Goal: Information Seeking & Learning: Understand process/instructions

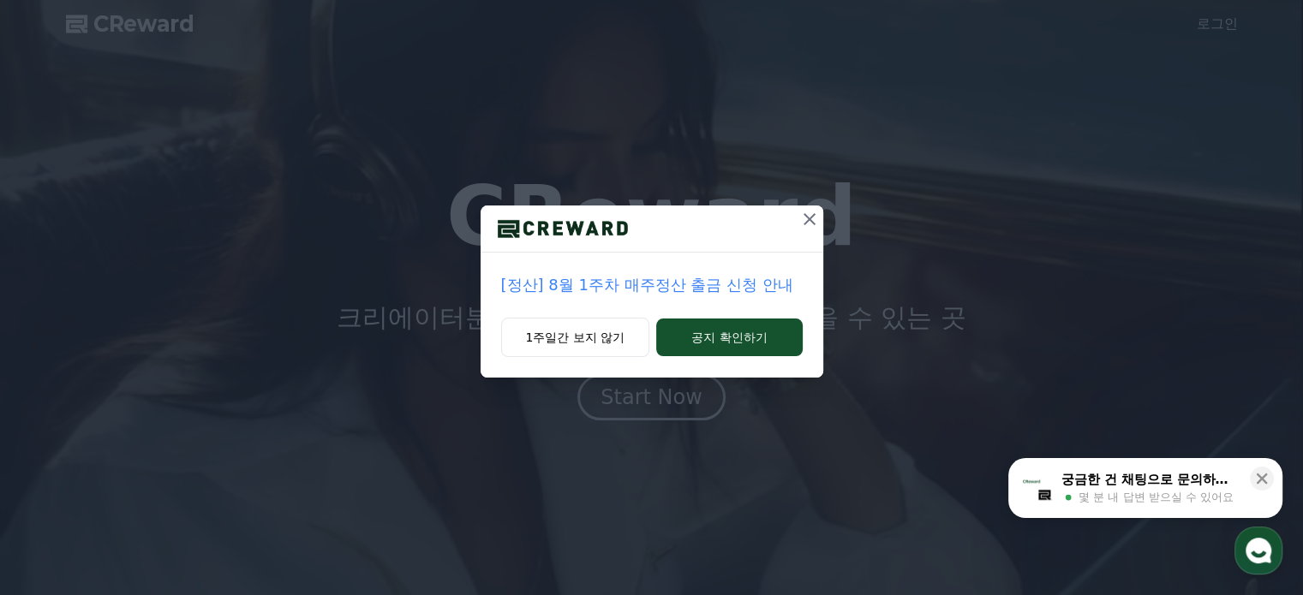
click at [809, 220] on icon at bounding box center [809, 219] width 12 height 12
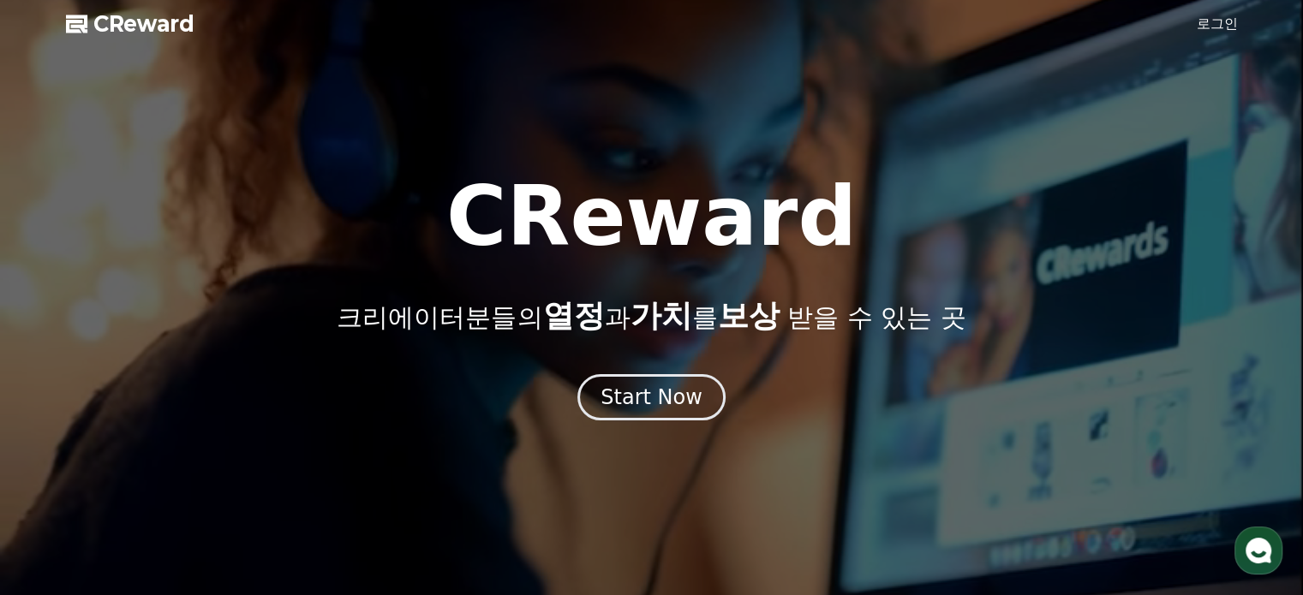
click at [1201, 29] on link "로그인" at bounding box center [1217, 24] width 41 height 21
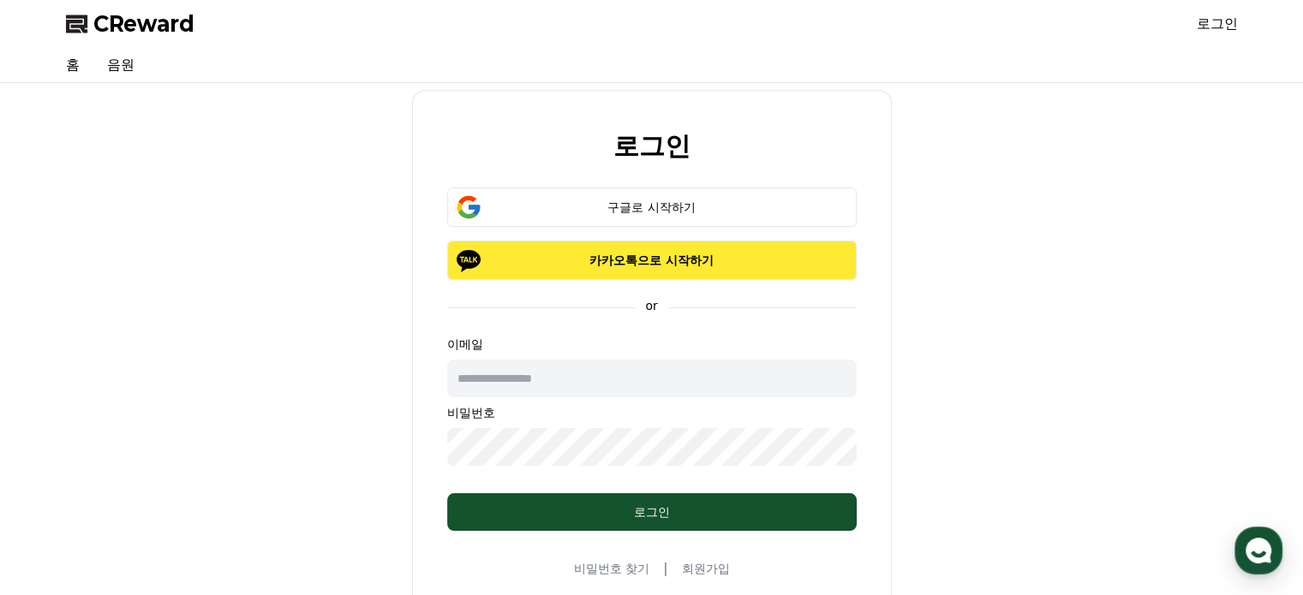
click at [678, 268] on button "카카오톡으로 시작하기" at bounding box center [651, 260] width 409 height 39
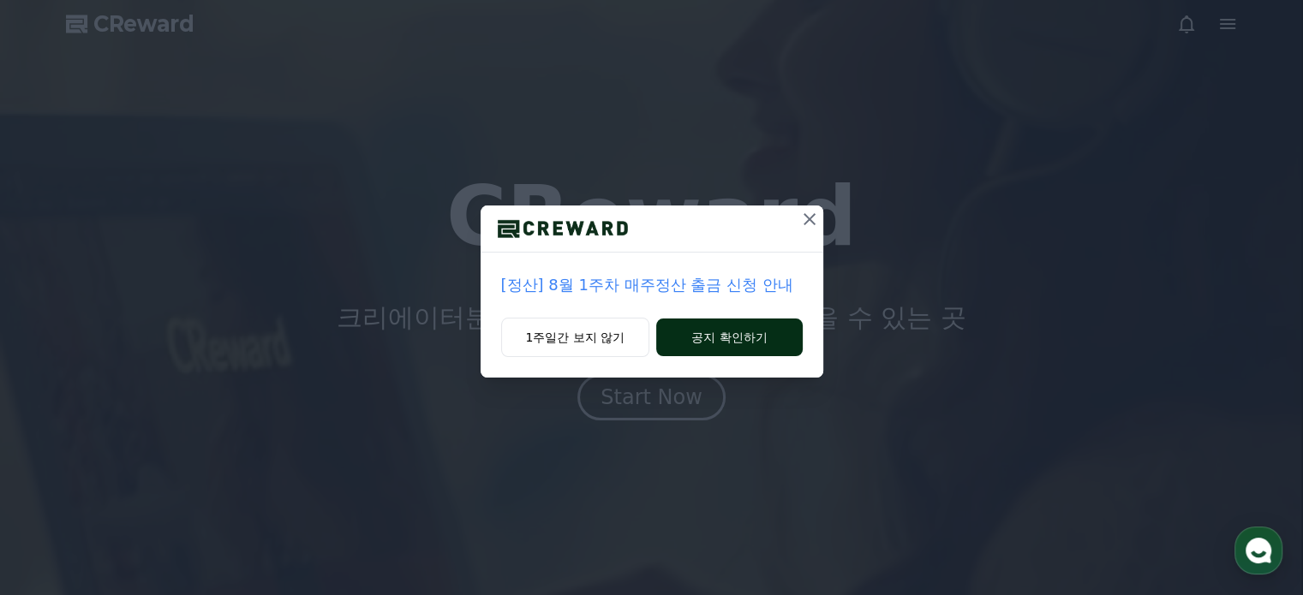
click at [683, 343] on button "공지 확인하기" at bounding box center [729, 338] width 146 height 38
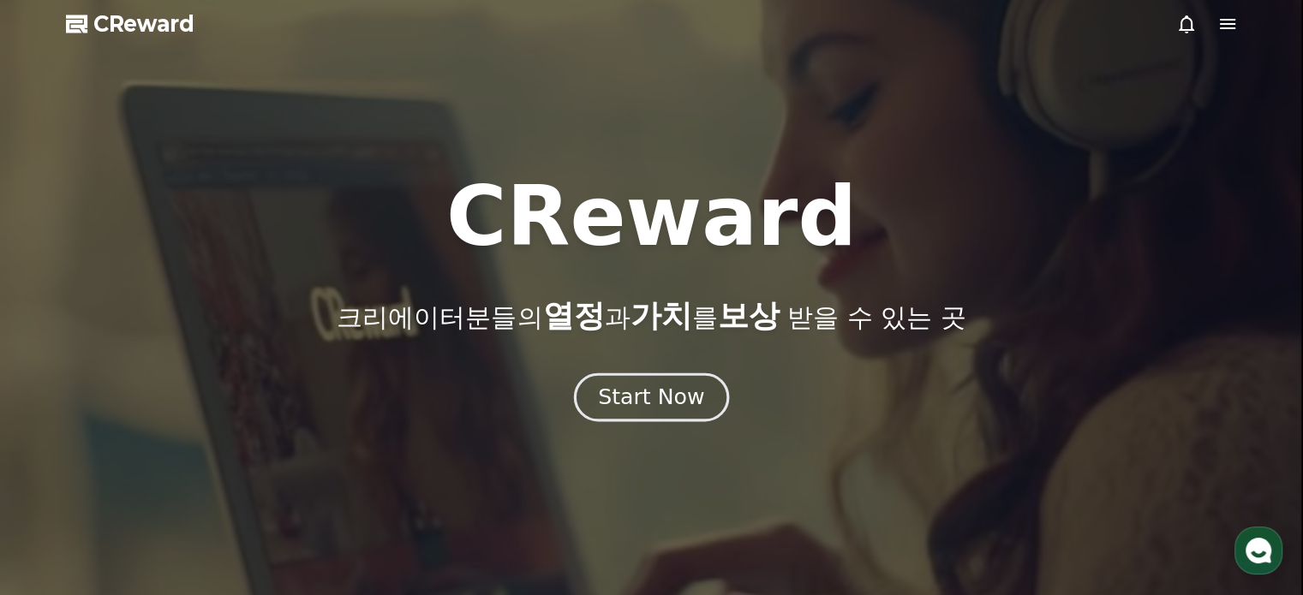
click at [671, 402] on div "Start Now" at bounding box center [651, 397] width 106 height 29
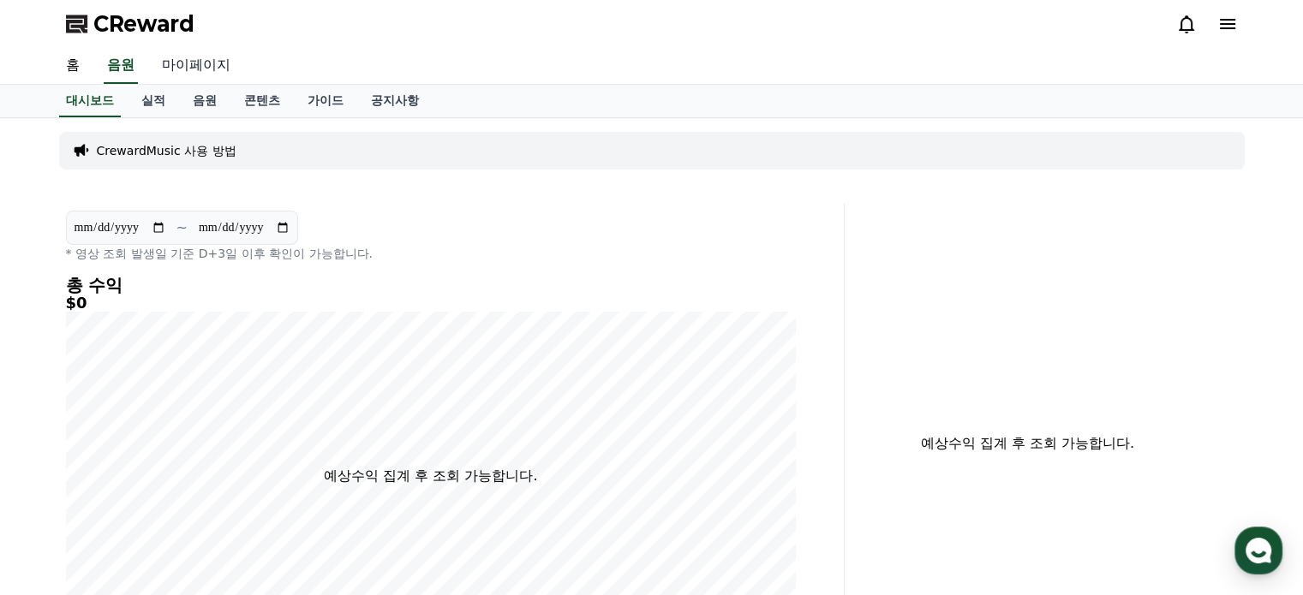
click at [217, 75] on link "마이페이지" at bounding box center [196, 66] width 96 height 36
click at [120, 69] on link "음원" at bounding box center [120, 66] width 55 height 36
click at [62, 64] on link "홈" at bounding box center [72, 66] width 41 height 36
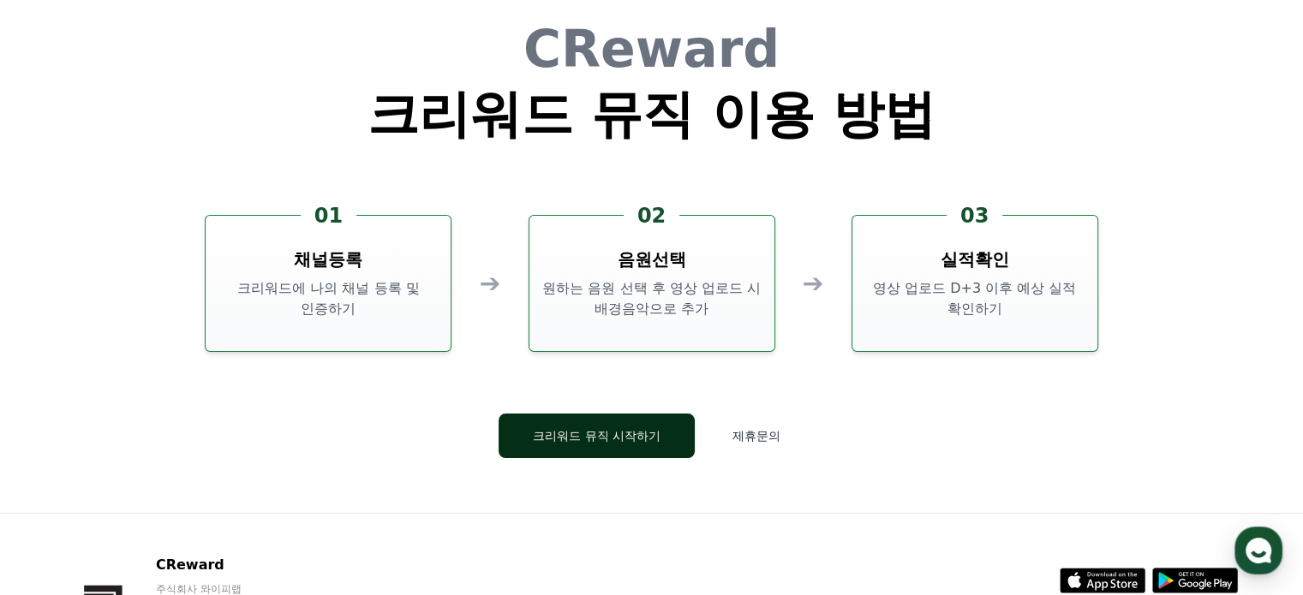
scroll to position [4540, 0]
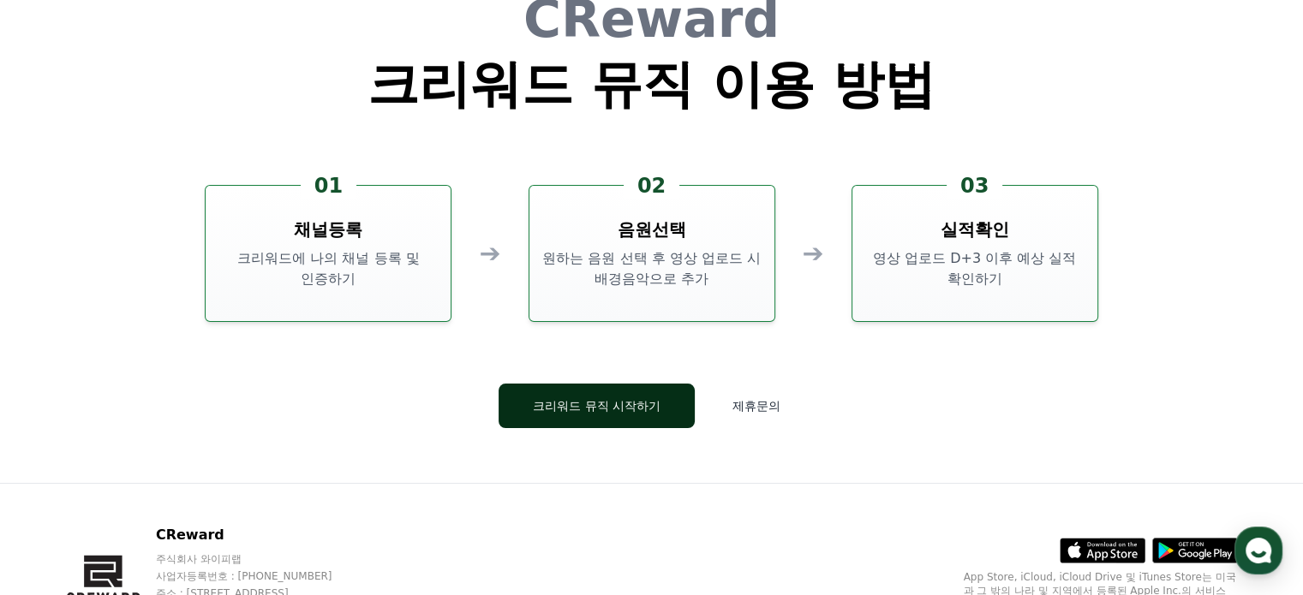
click at [603, 403] on button "크리워드 뮤직 시작하기" at bounding box center [597, 406] width 196 height 45
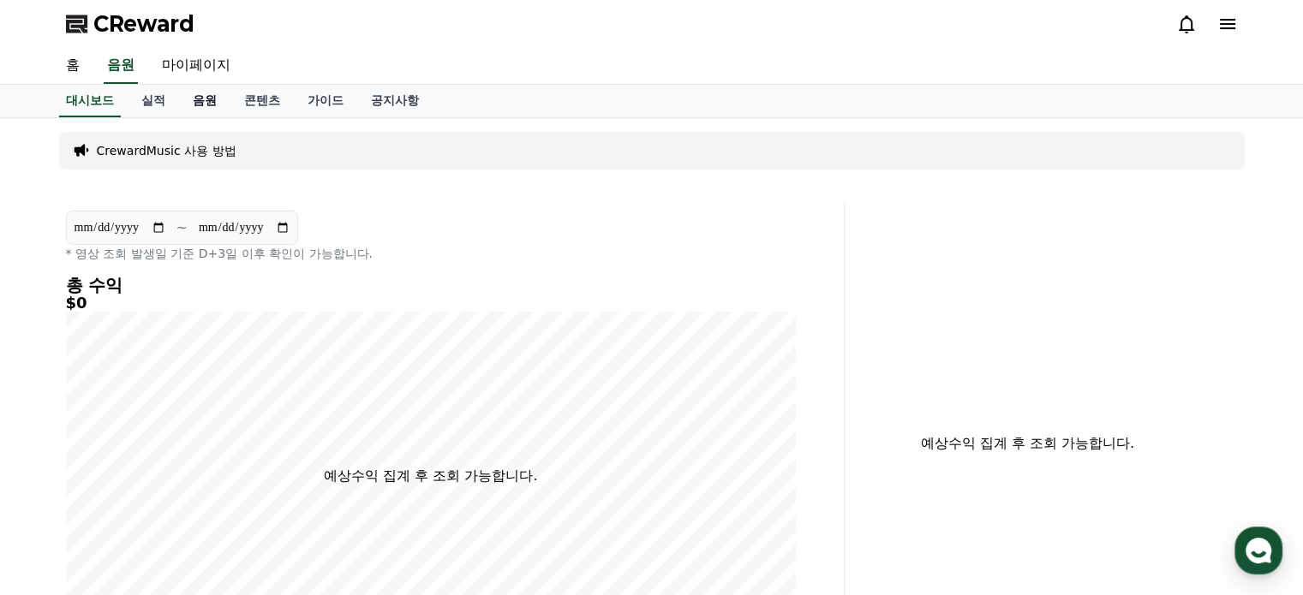
click at [194, 104] on link "음원" at bounding box center [204, 101] width 51 height 33
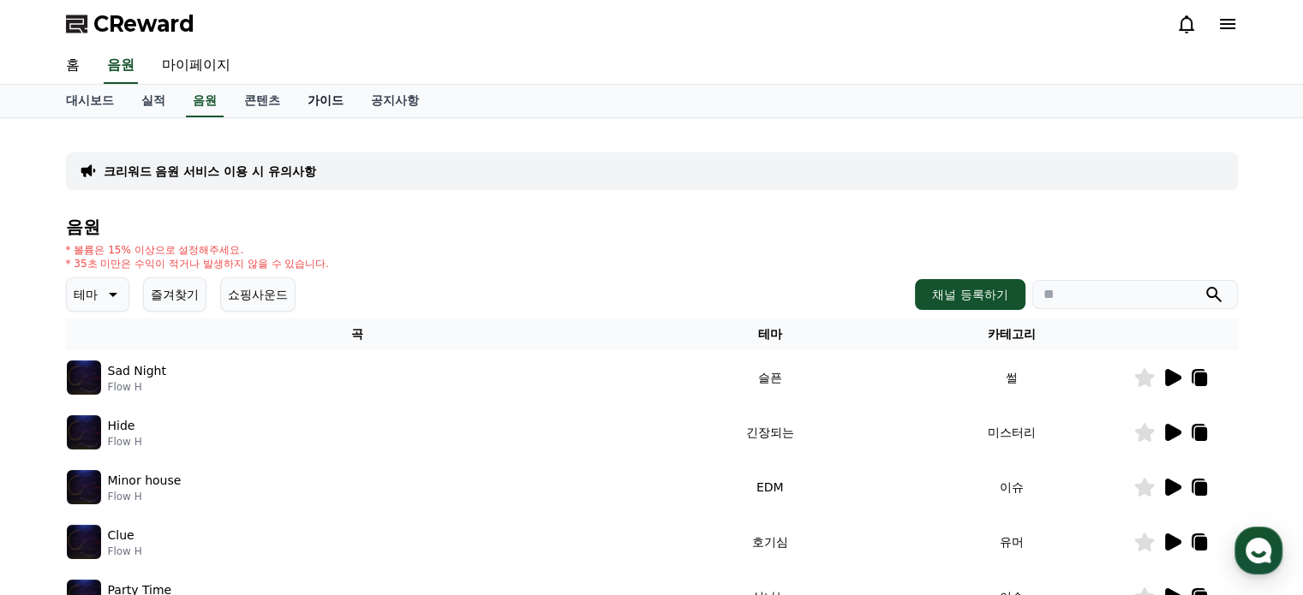
click at [335, 101] on link "가이드" at bounding box center [325, 101] width 63 height 33
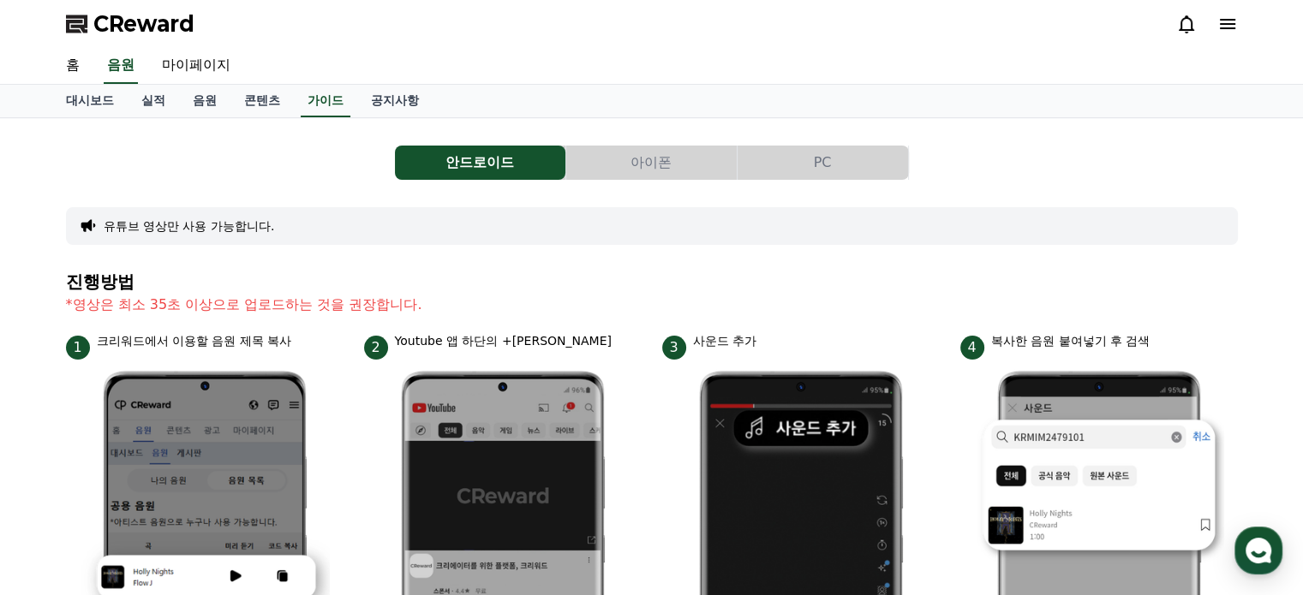
click at [839, 164] on button "PC" at bounding box center [823, 163] width 170 height 34
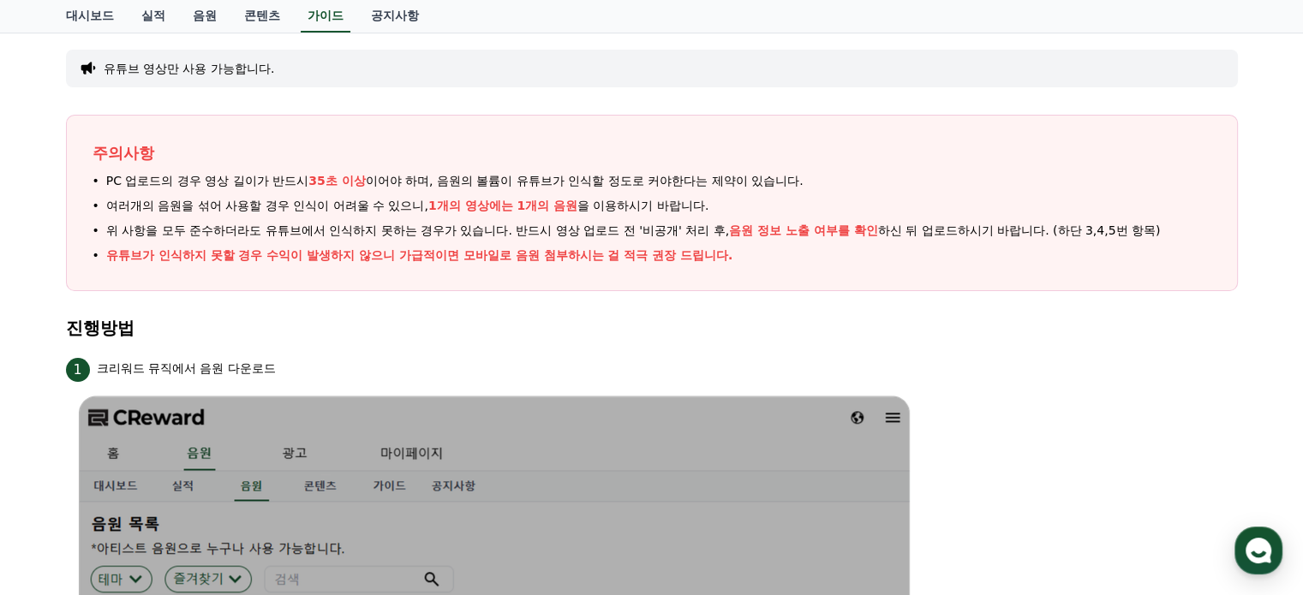
scroll to position [298, 0]
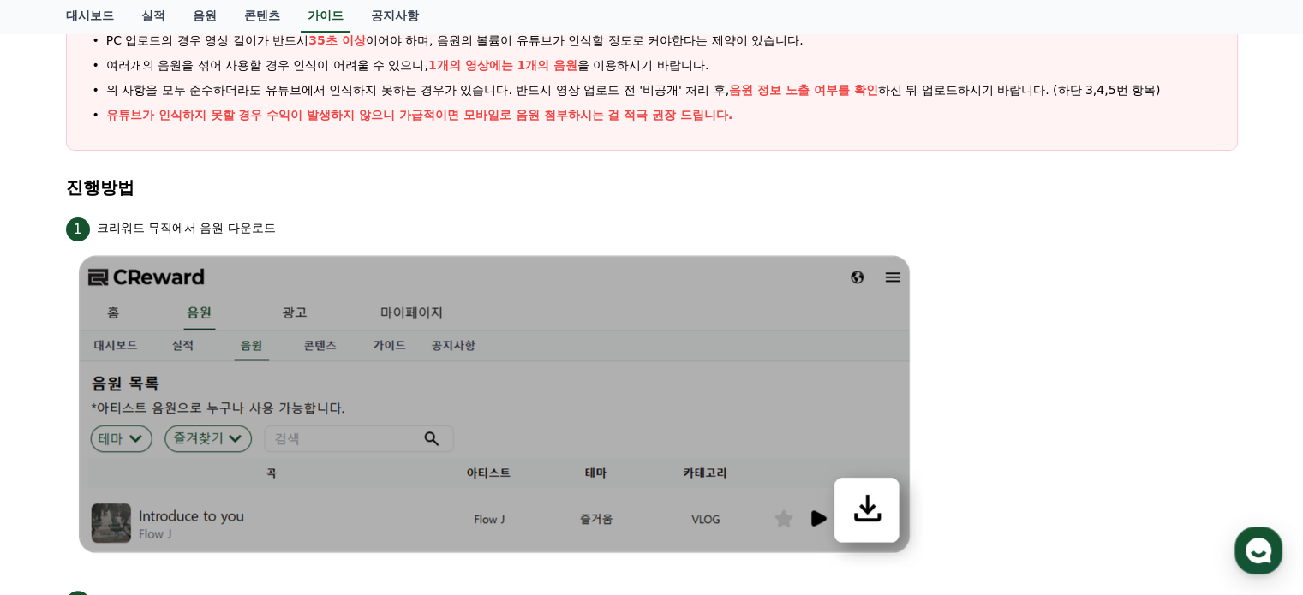
click at [720, 197] on section "진행방법" at bounding box center [652, 196] width 1172 height 36
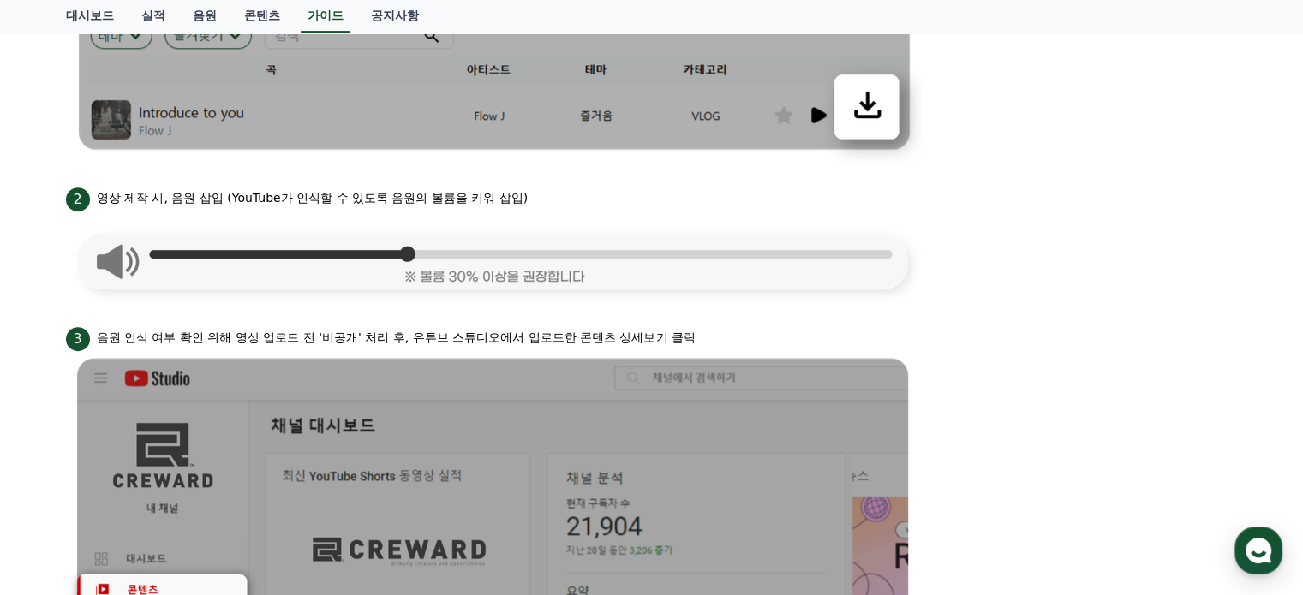
scroll to position [726, 0]
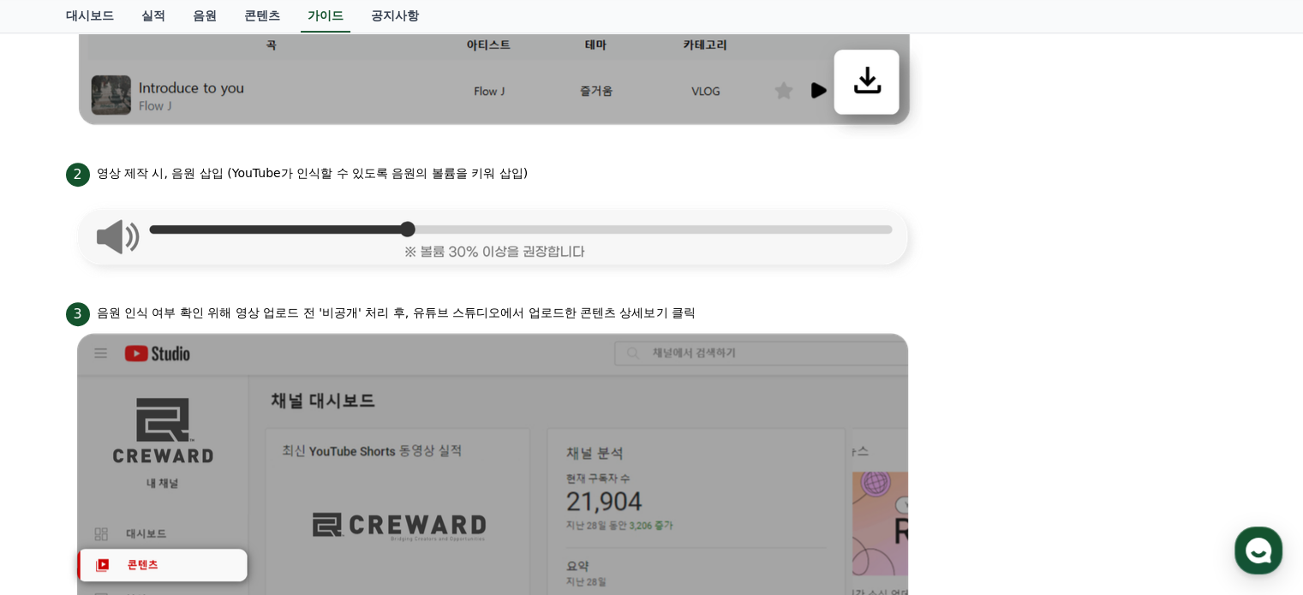
drag, startPoint x: 212, startPoint y: 315, endPoint x: 668, endPoint y: 318, distance: 455.7
click at [668, 318] on p "음원 인식 여부 확인 위해 영상 업로드 전 '비공개' 처리 후, 유튜브 스튜디오에서 업로드한 콘텐츠 상세보기 클릭" at bounding box center [396, 313] width 599 height 18
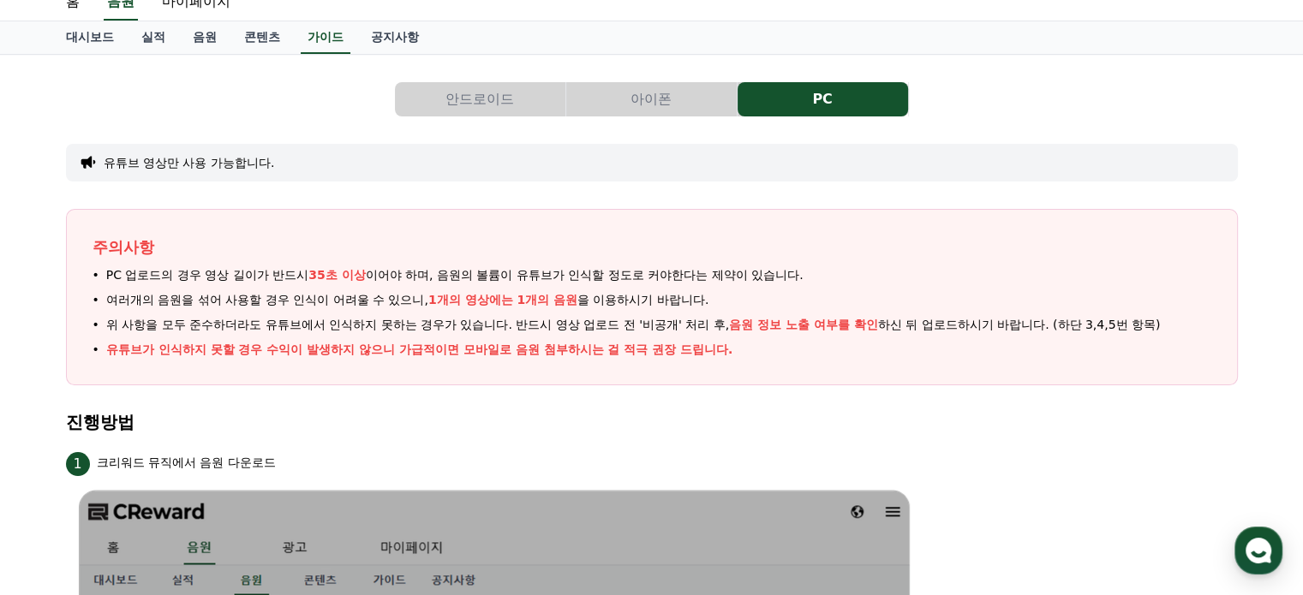
scroll to position [0, 0]
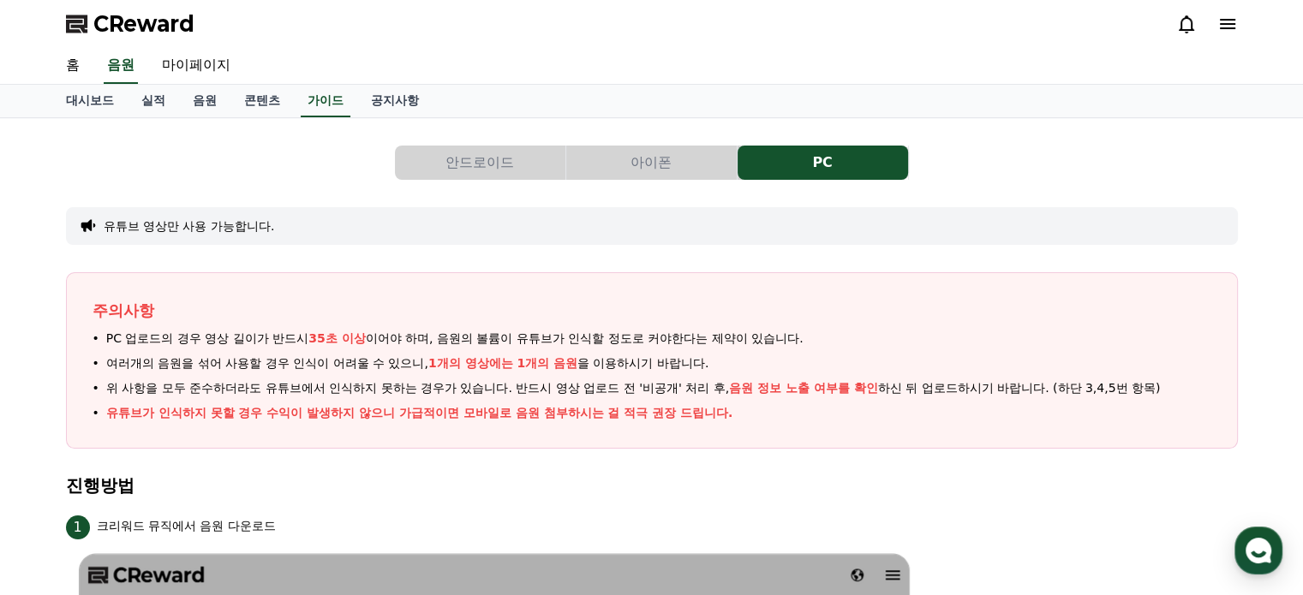
drag, startPoint x: 299, startPoint y: 335, endPoint x: 648, endPoint y: 352, distance: 349.1
click at [648, 352] on ul "PC 업로드의 경우 영상 길이가 반드시 35초 이상 이어야 하며, 음원의 볼륨이 유튜브가 인식할 정도로 커야한다는 제약이 있습니다. 여러개의 …" at bounding box center [652, 376] width 1119 height 93
drag, startPoint x: 430, startPoint y: 359, endPoint x: 529, endPoint y: 363, distance: 98.6
click at [529, 363] on span "여러개의 음원을 섞어 사용할 경우 인식이 어려울 수 있으니, 1개의 영상에는 1개의 음원 을 이용하시기 바랍니다." at bounding box center [407, 364] width 603 height 18
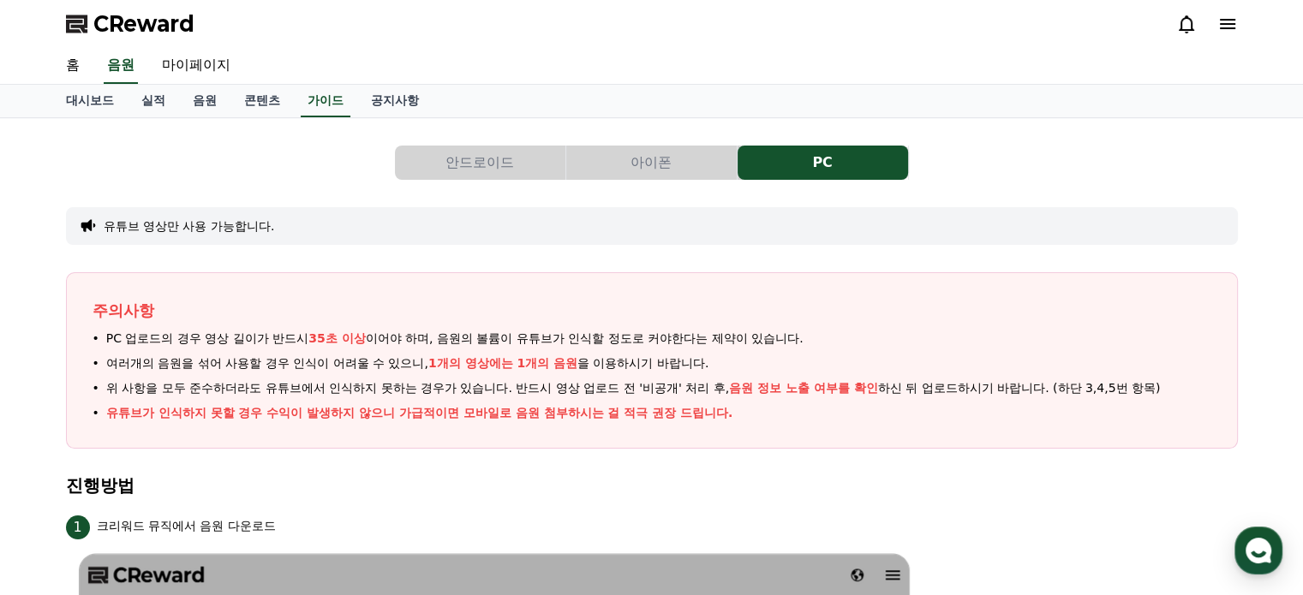
click at [529, 363] on span "1개의 영상에는 1개의 음원" at bounding box center [502, 363] width 149 height 14
drag, startPoint x: 231, startPoint y: 385, endPoint x: 503, endPoint y: 387, distance: 271.5
click at [503, 387] on span "위 사항을 모두 준수하더라도 유튜브에서 인식하지 못하는 경우가 있습니다. 반드시 영상 업로드 전 '비공개' 처리 후, 음원 정보 노출 여부를 …" at bounding box center [633, 388] width 1054 height 18
click at [564, 386] on span "위 사항을 모두 준수하더라도 유튜브에서 인식하지 못하는 경우가 있습니다. 반드시 영상 업로드 전 '비공개' 처리 후, 음원 정보 노출 여부를 …" at bounding box center [633, 388] width 1054 height 18
drag, startPoint x: 586, startPoint y: 387, endPoint x: 923, endPoint y: 397, distance: 337.6
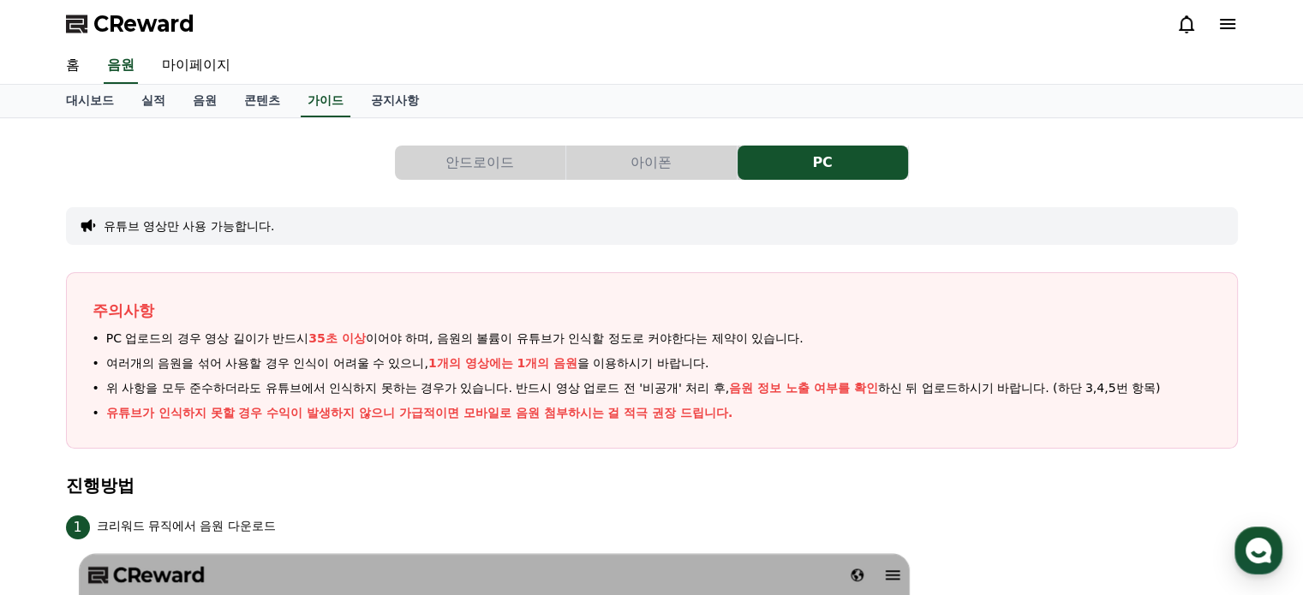
click at [923, 397] on ul "PC 업로드의 경우 영상 길이가 반드시 35초 이상 이어야 하며, 음원의 볼륨이 유튜브가 인식할 정도로 커야한다는 제약이 있습니다. 여러개의 …" at bounding box center [652, 376] width 1119 height 93
click at [200, 281] on div "주의사항 PC 업로드의 경우 영상 길이가 반드시 35초 이상 이어야 하며, 음원의 볼륨이 유튜브가 인식할 정도로 커야한다는 제약이 있습니다. …" at bounding box center [652, 360] width 1172 height 176
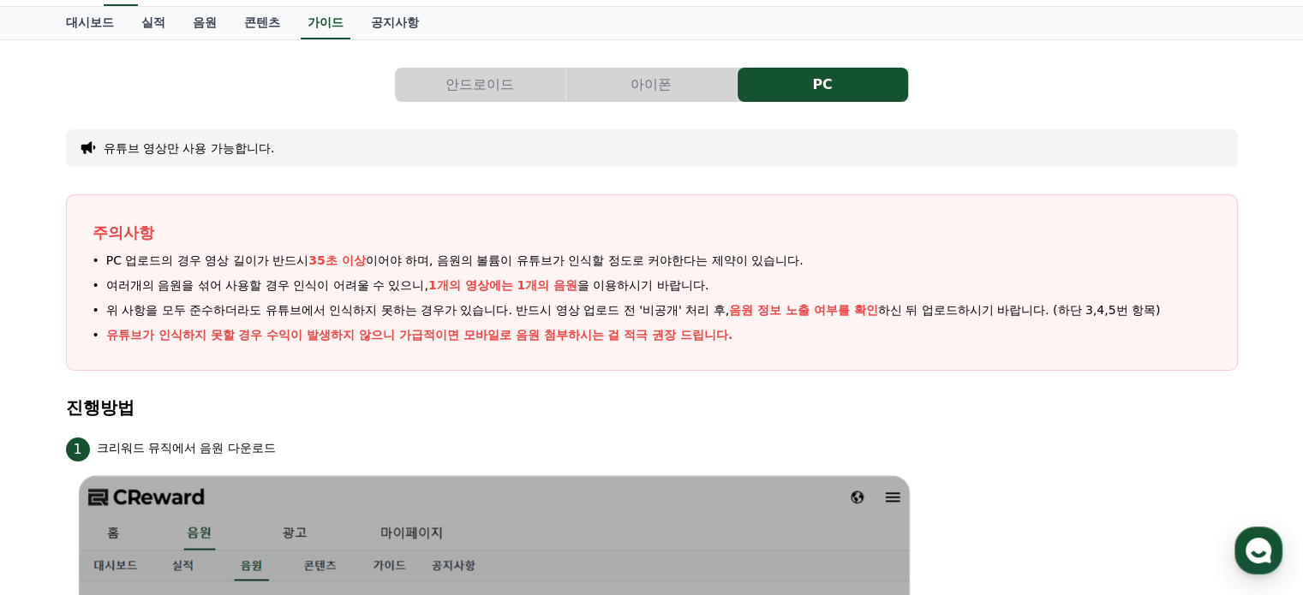
scroll to position [171, 0]
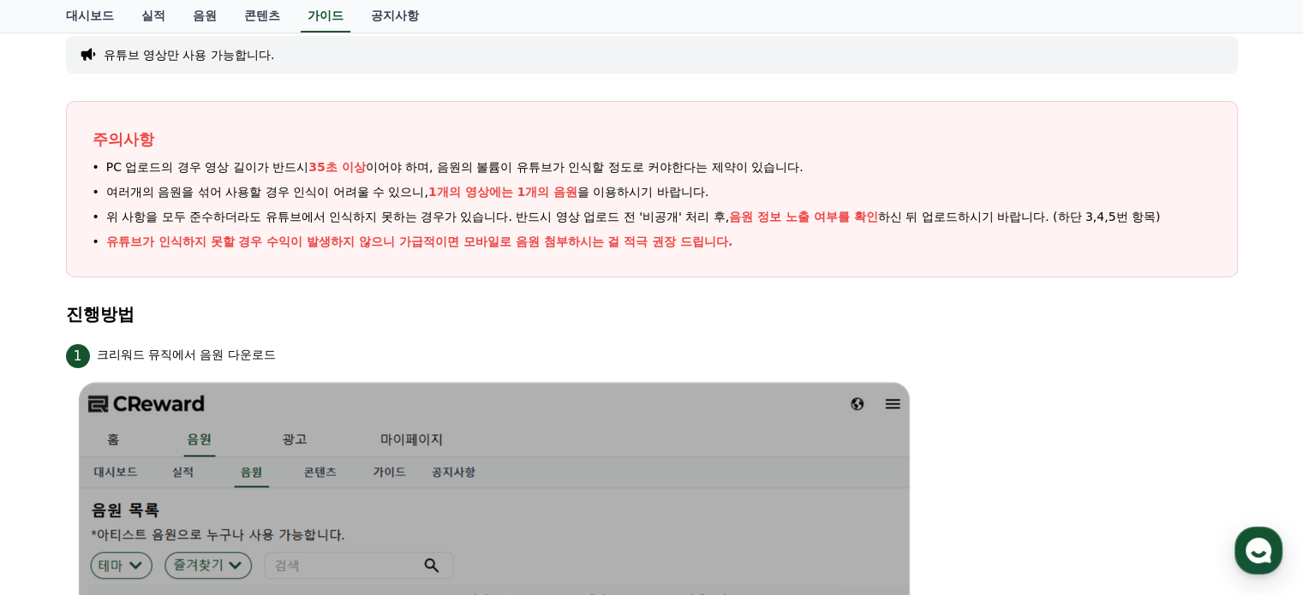
click at [902, 266] on div "주의사항 PC 업로드의 경우 영상 길이가 반드시 35초 이상 이어야 하며, 음원의 볼륨이 유튜브가 인식할 정도로 커야한다는 제약이 있습니다. …" at bounding box center [652, 189] width 1172 height 176
